Goal: Task Accomplishment & Management: Manage account settings

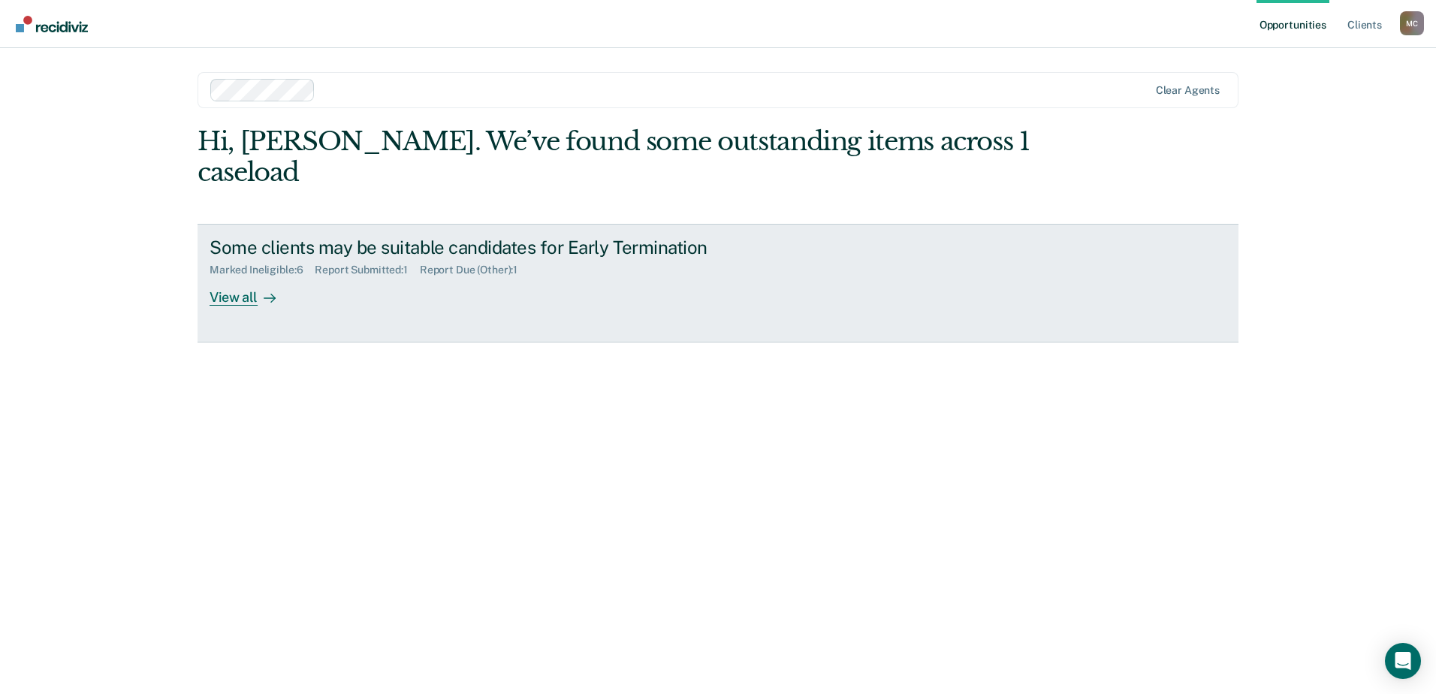
click at [240, 276] on div "View all" at bounding box center [252, 290] width 84 height 29
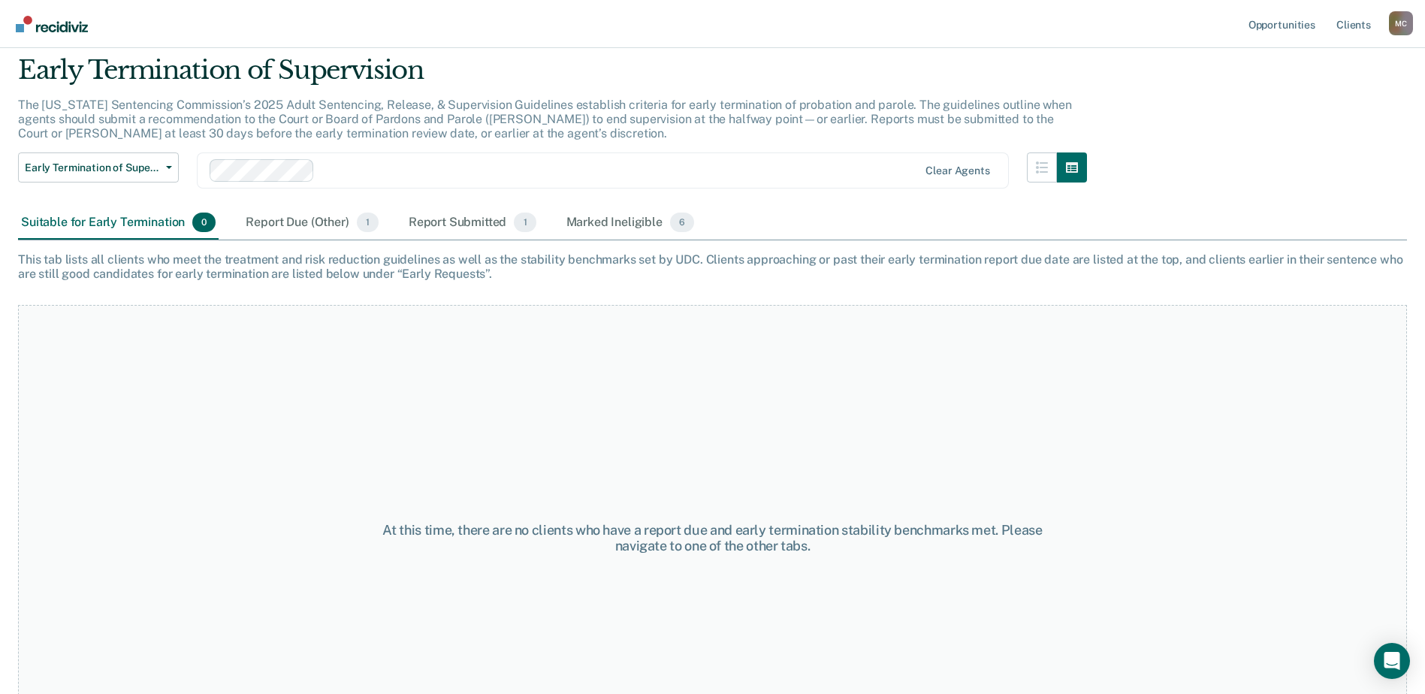
scroll to position [75, 0]
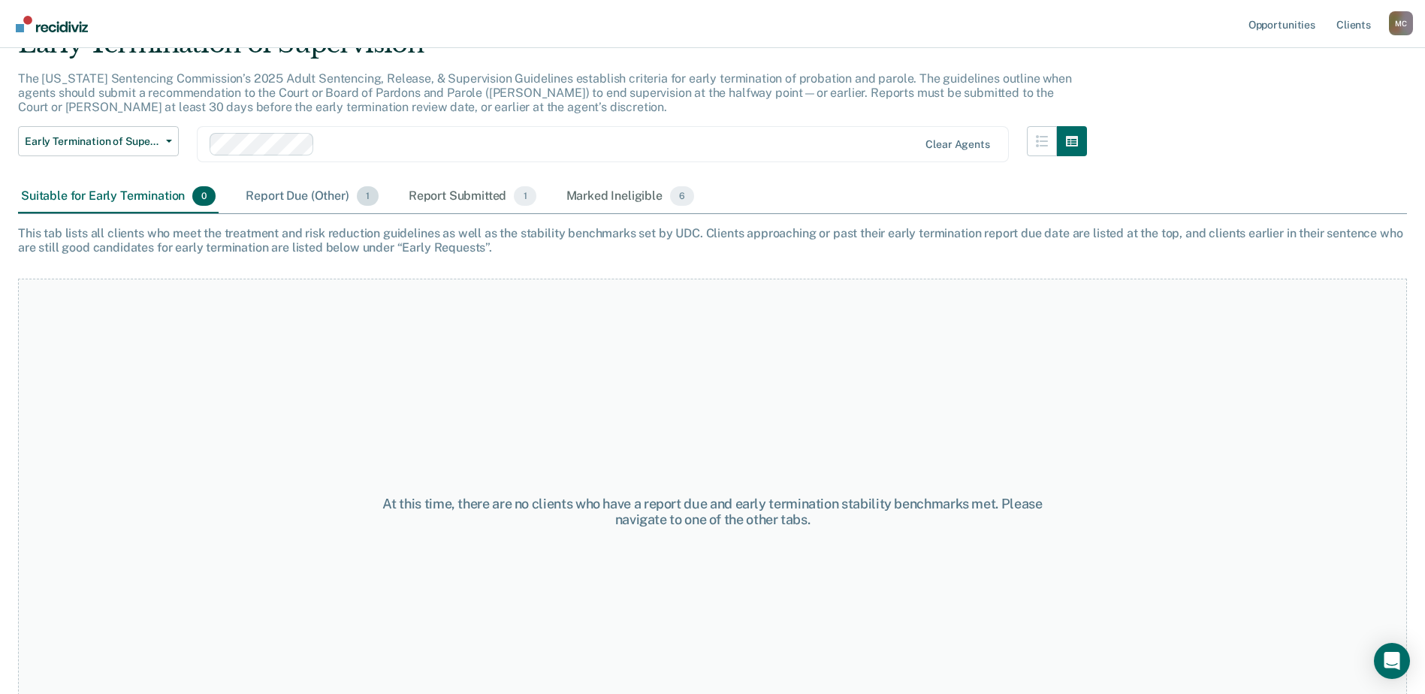
click at [300, 196] on div "Report Due (Other) 1" at bounding box center [312, 196] width 138 height 33
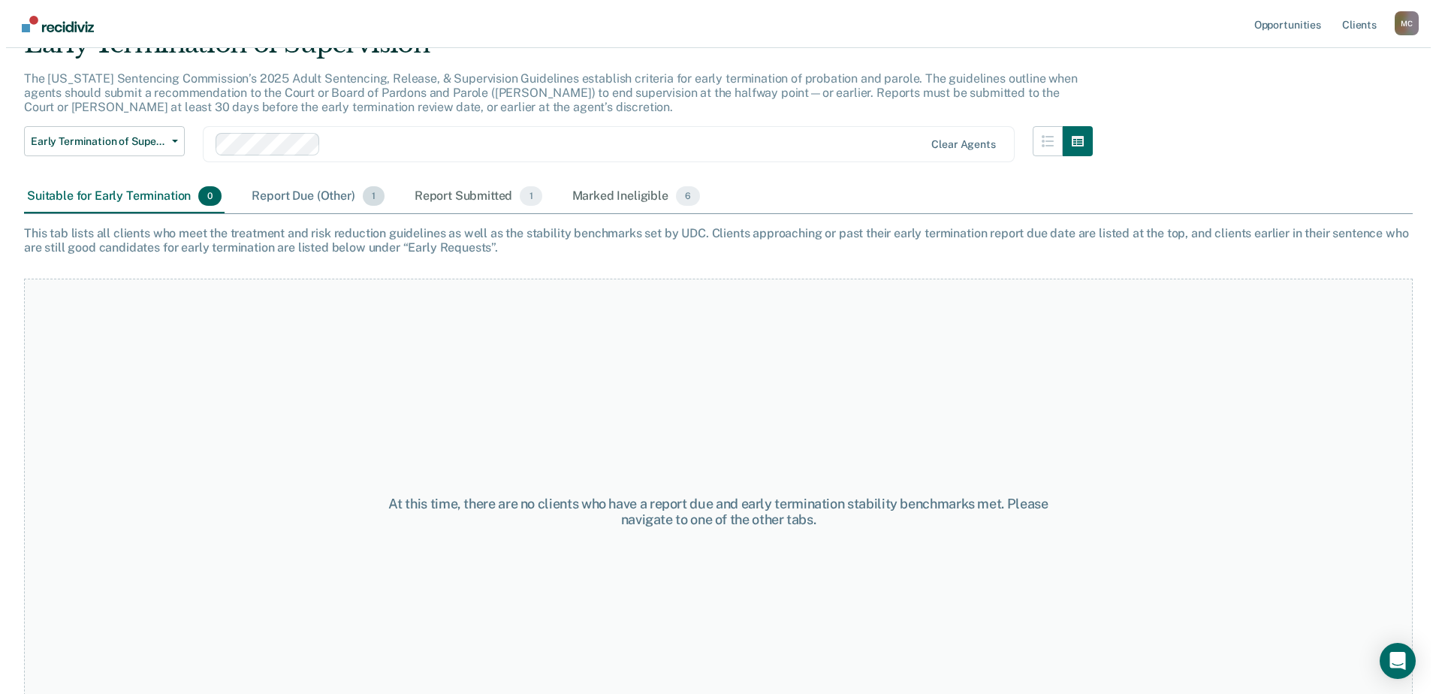
scroll to position [0, 0]
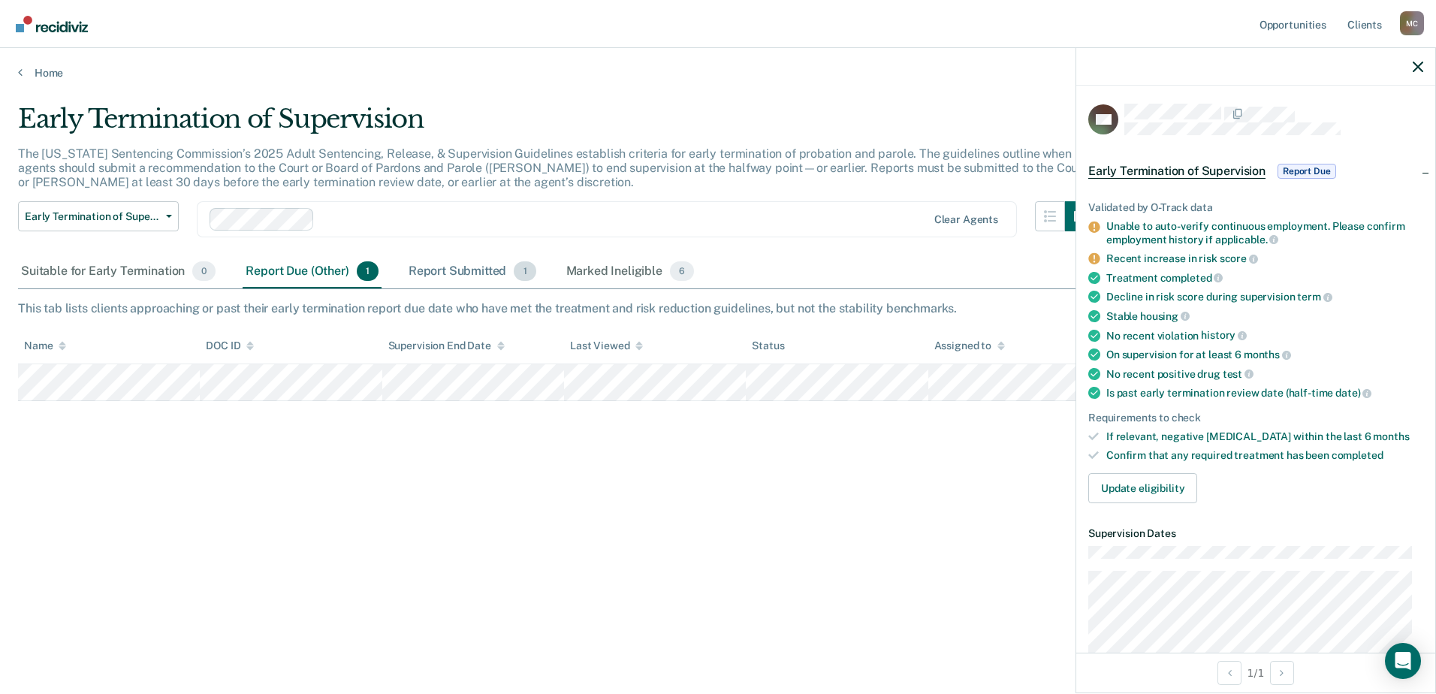
click at [468, 273] on div "Report Submitted 1" at bounding box center [473, 271] width 134 height 33
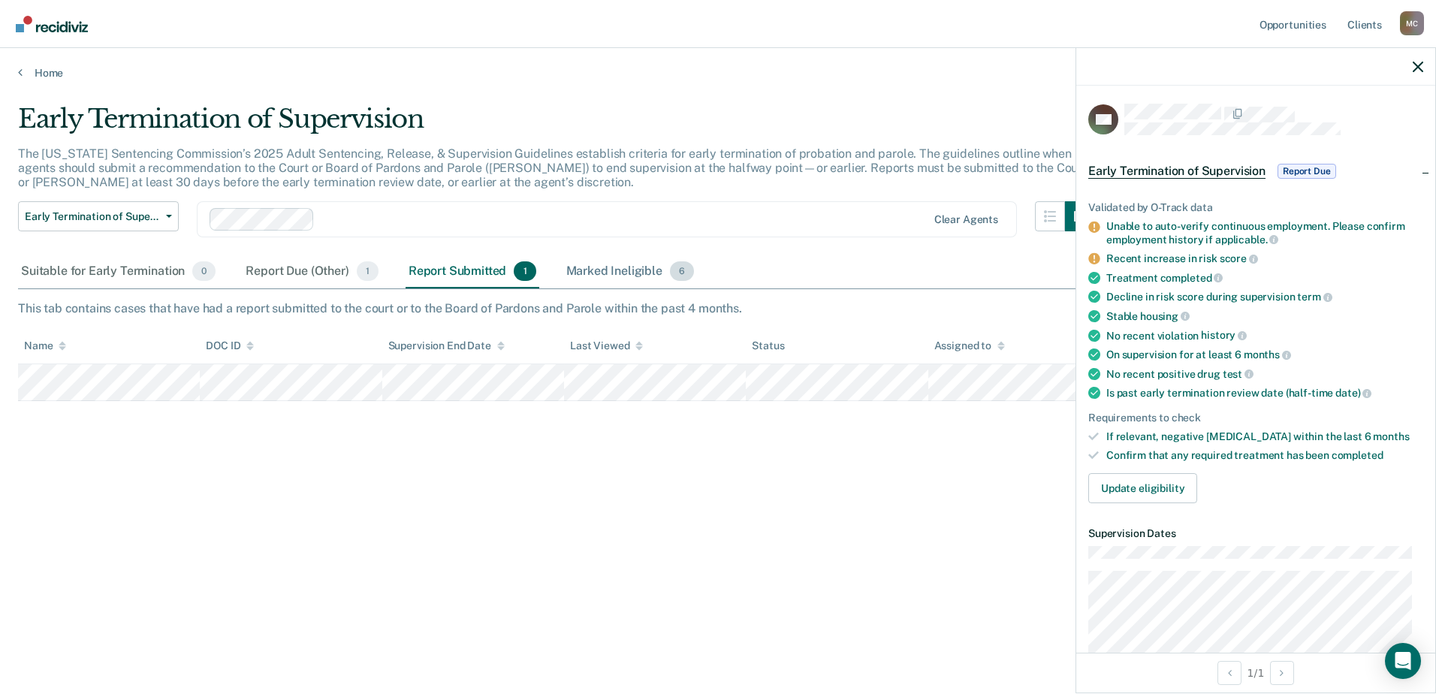
click at [596, 275] on div "Marked Ineligible 6" at bounding box center [630, 271] width 134 height 33
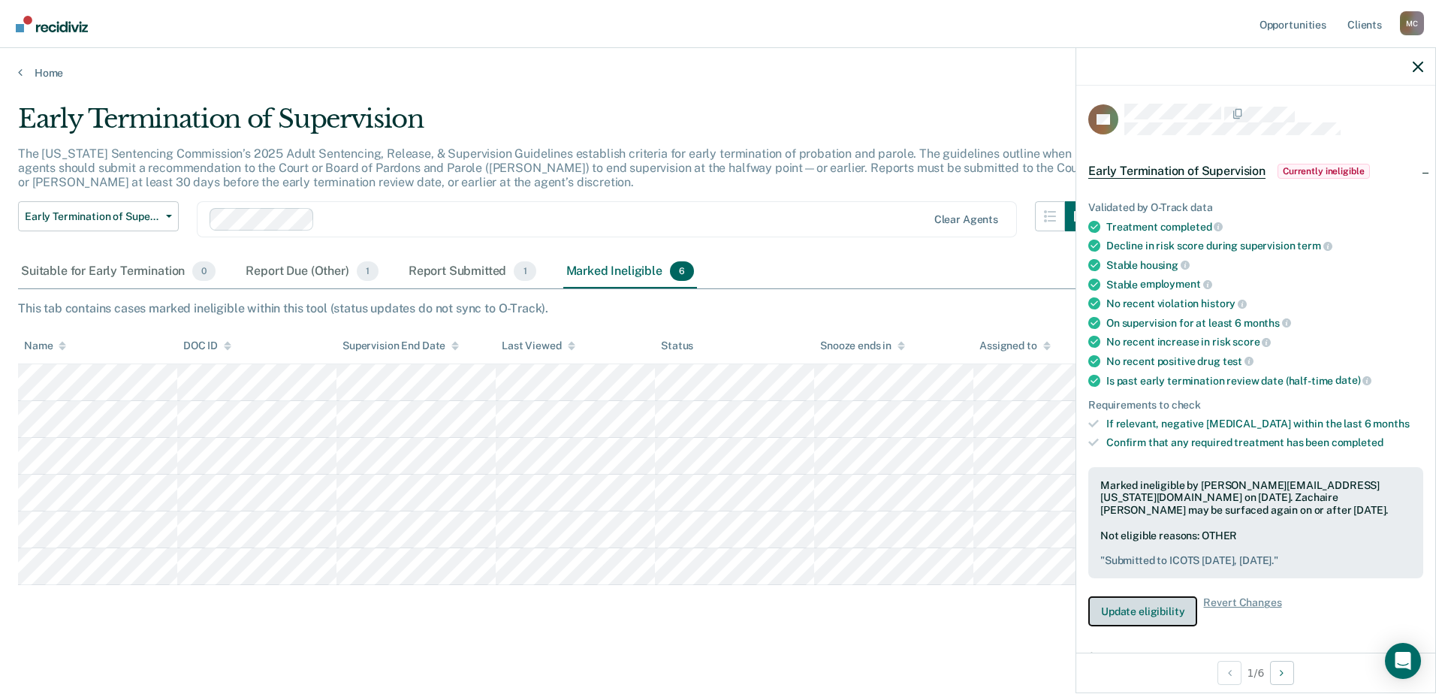
click at [1132, 609] on button "Update eligibility" at bounding box center [1142, 611] width 109 height 30
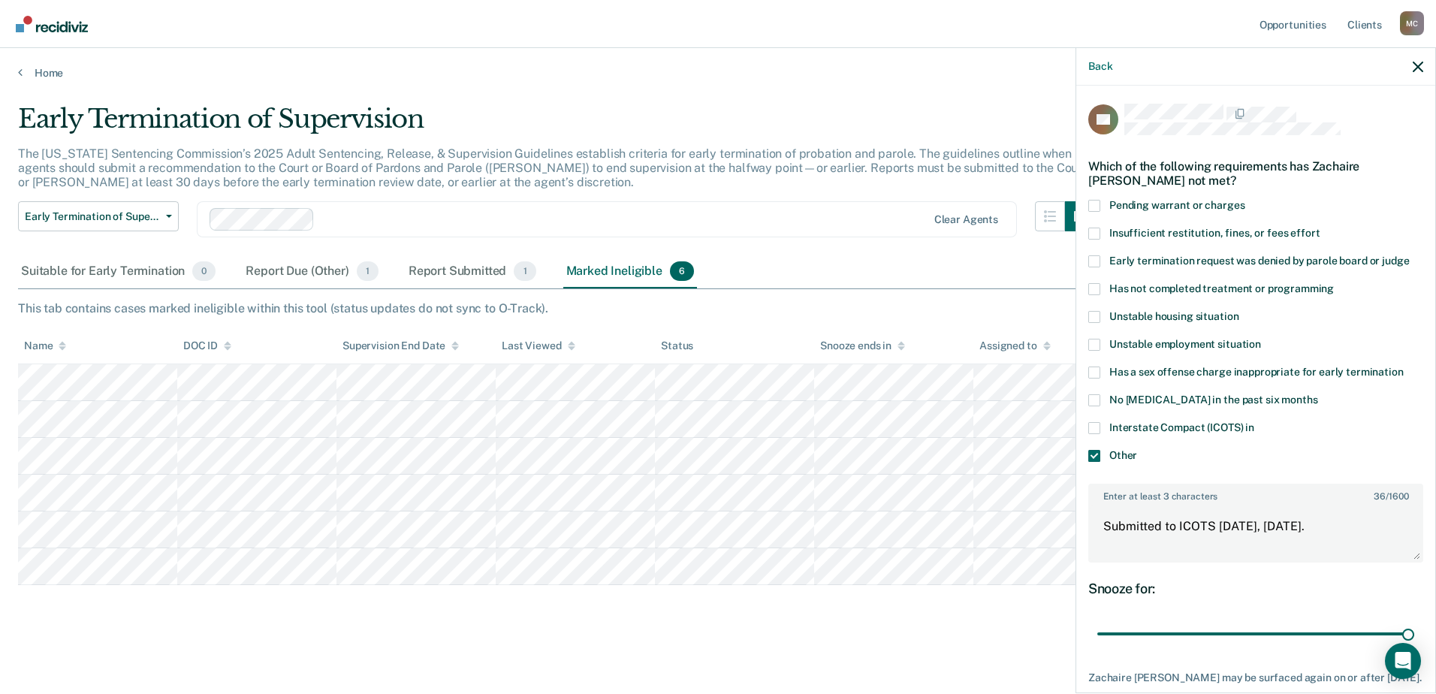
click at [1093, 454] on span at bounding box center [1094, 456] width 12 height 12
click at [1137, 450] on input "Other" at bounding box center [1137, 450] width 0 height 0
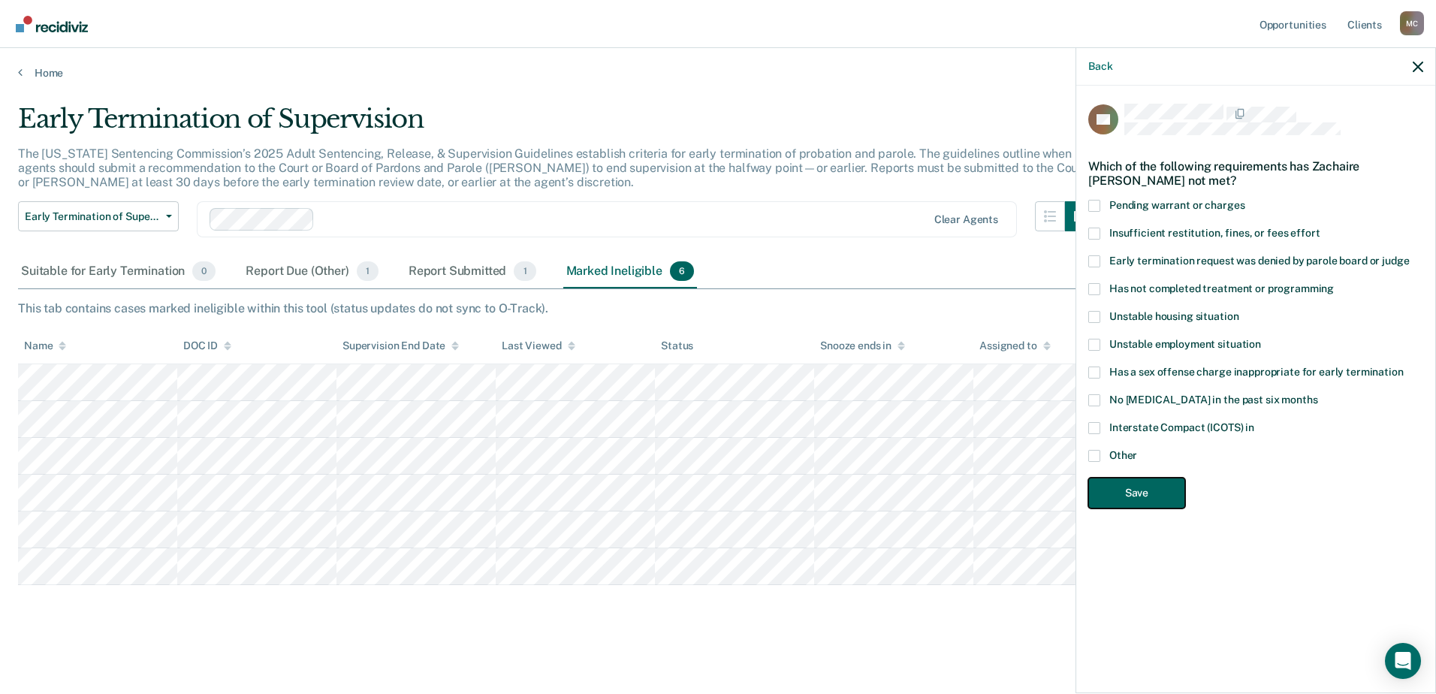
click at [1133, 493] on button "Save" at bounding box center [1136, 493] width 97 height 31
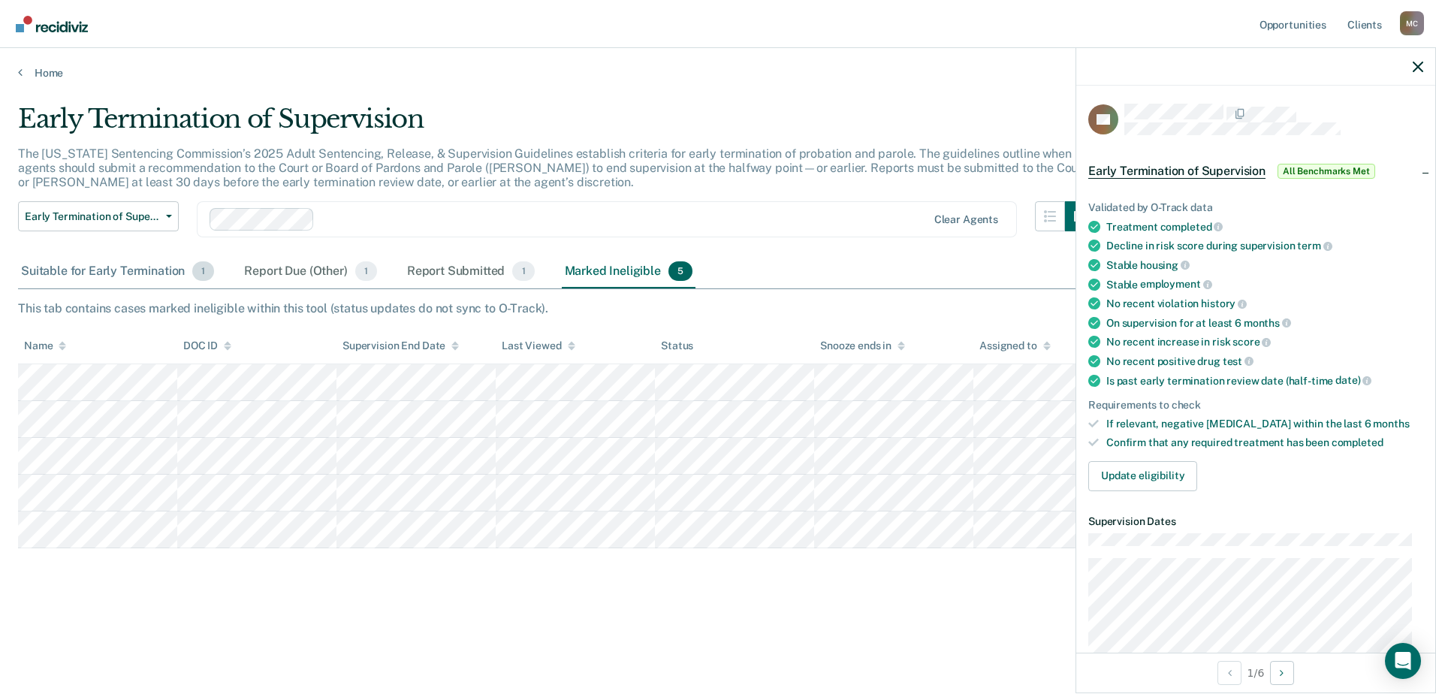
click at [130, 273] on div "Suitable for Early Termination 1" at bounding box center [117, 271] width 199 height 33
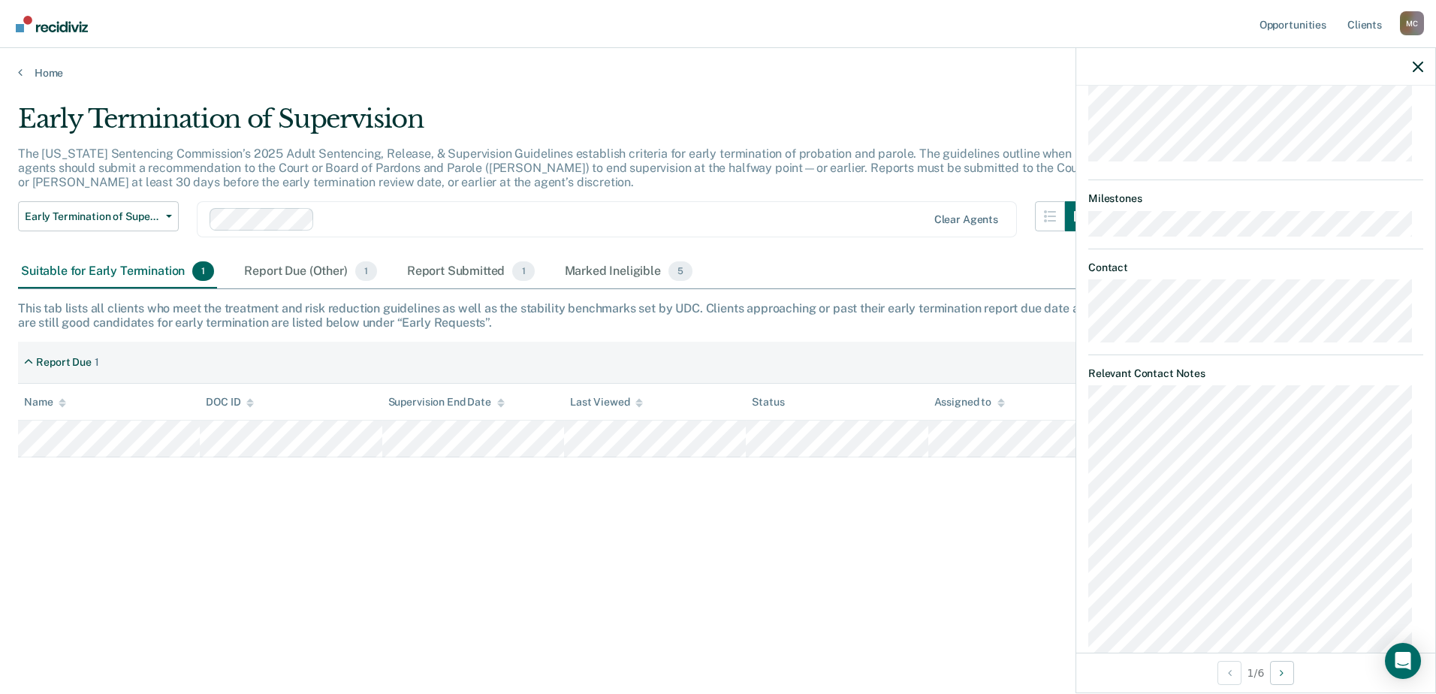
scroll to position [599, 0]
click at [1419, 65] on icon "button" at bounding box center [1418, 67] width 11 height 11
